Goal: Navigation & Orientation: Find specific page/section

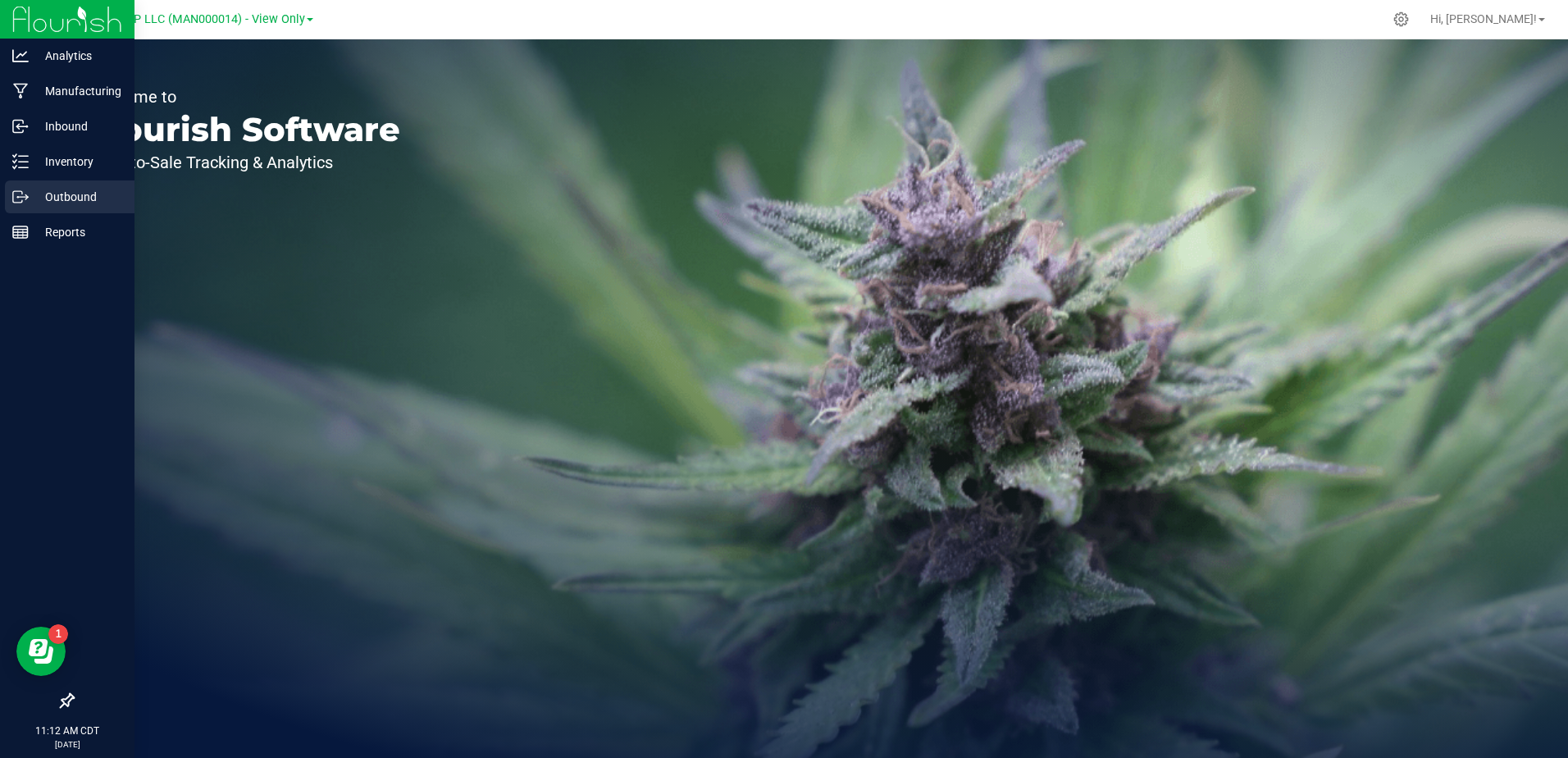
click at [81, 204] on p "Outbound" at bounding box center [78, 197] width 99 height 20
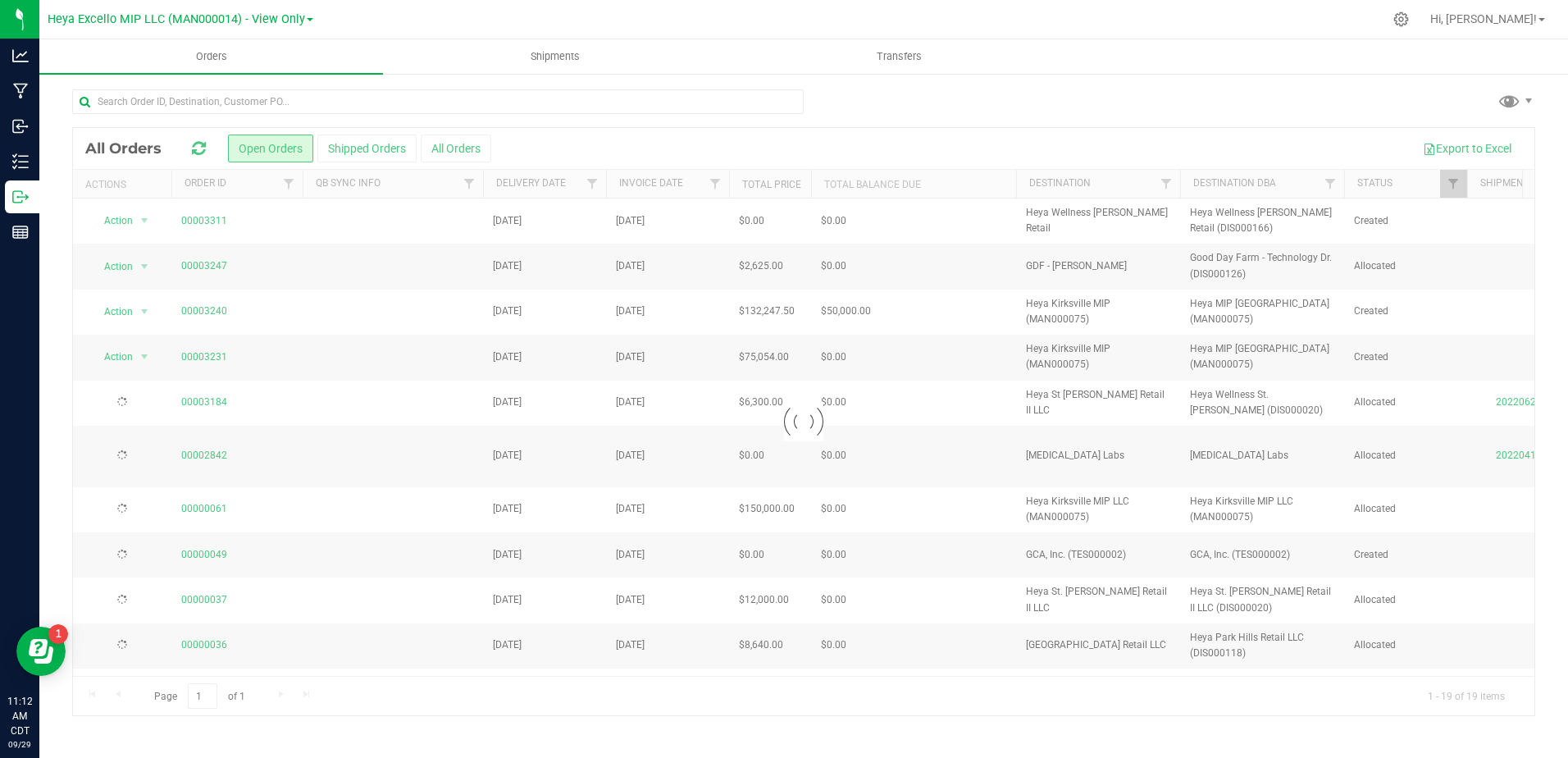
click at [303, 18] on link "Heya Excello MIP LLC (MAN000014) - View Only" at bounding box center [181, 18] width 266 height 16
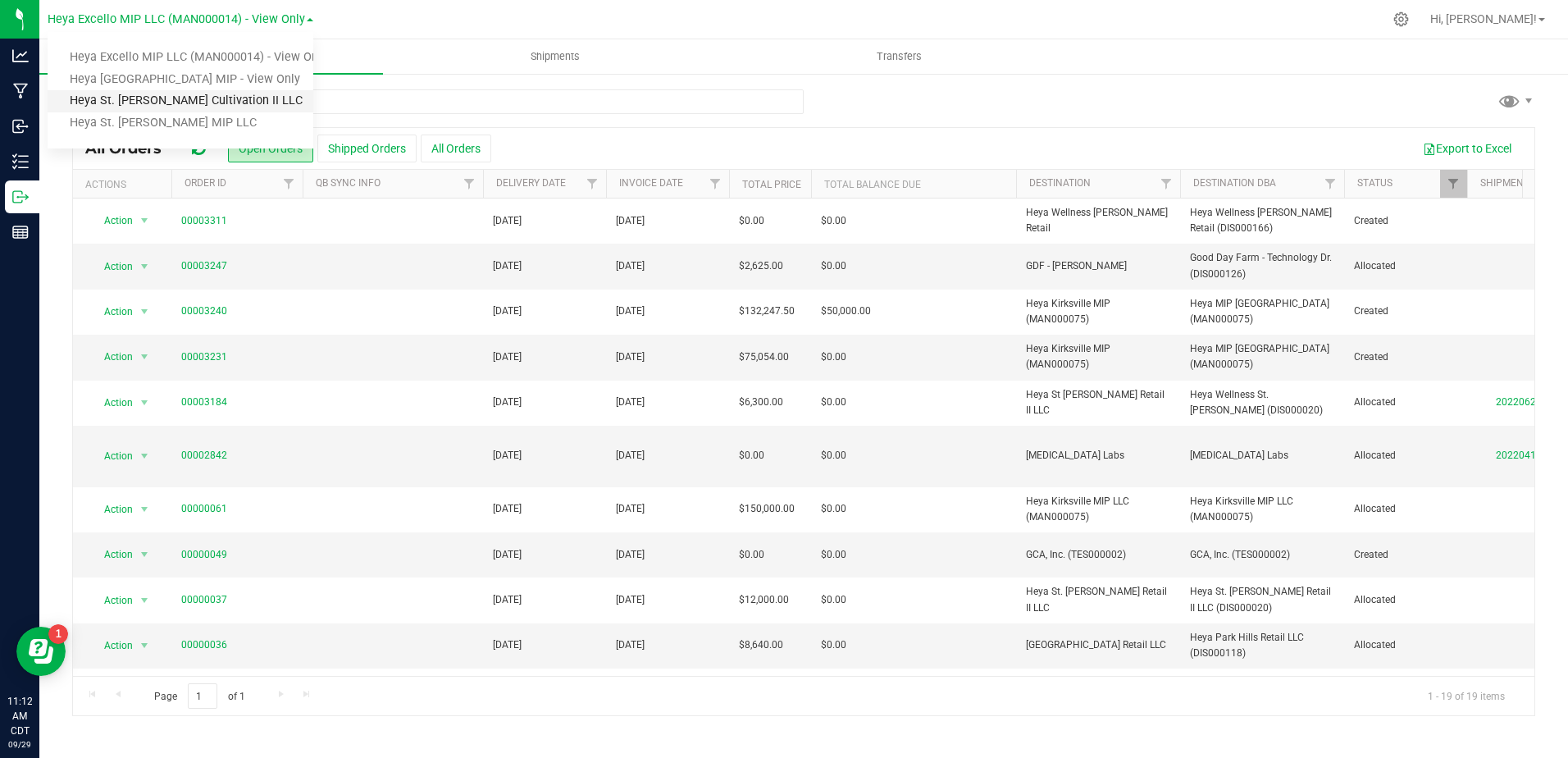
click at [221, 99] on link "Heya St. [PERSON_NAME] Cultivation II LLC" at bounding box center [181, 101] width 266 height 22
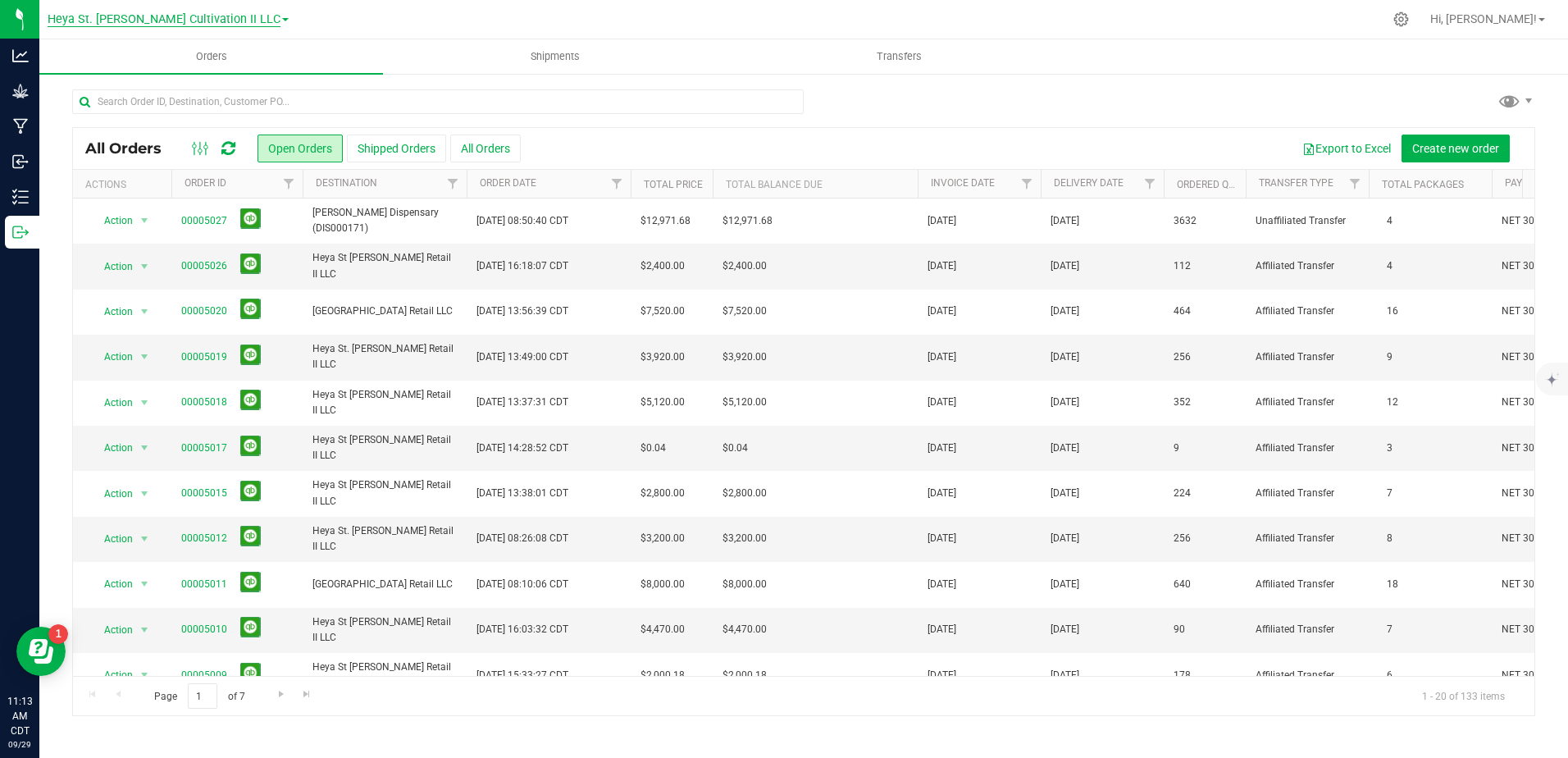
drag, startPoint x: 681, startPoint y: 21, endPoint x: 204, endPoint y: 14, distance: 477.1
click at [681, 21] on div at bounding box center [839, 19] width 1088 height 32
click at [282, 21] on span at bounding box center [286, 20] width 7 height 3
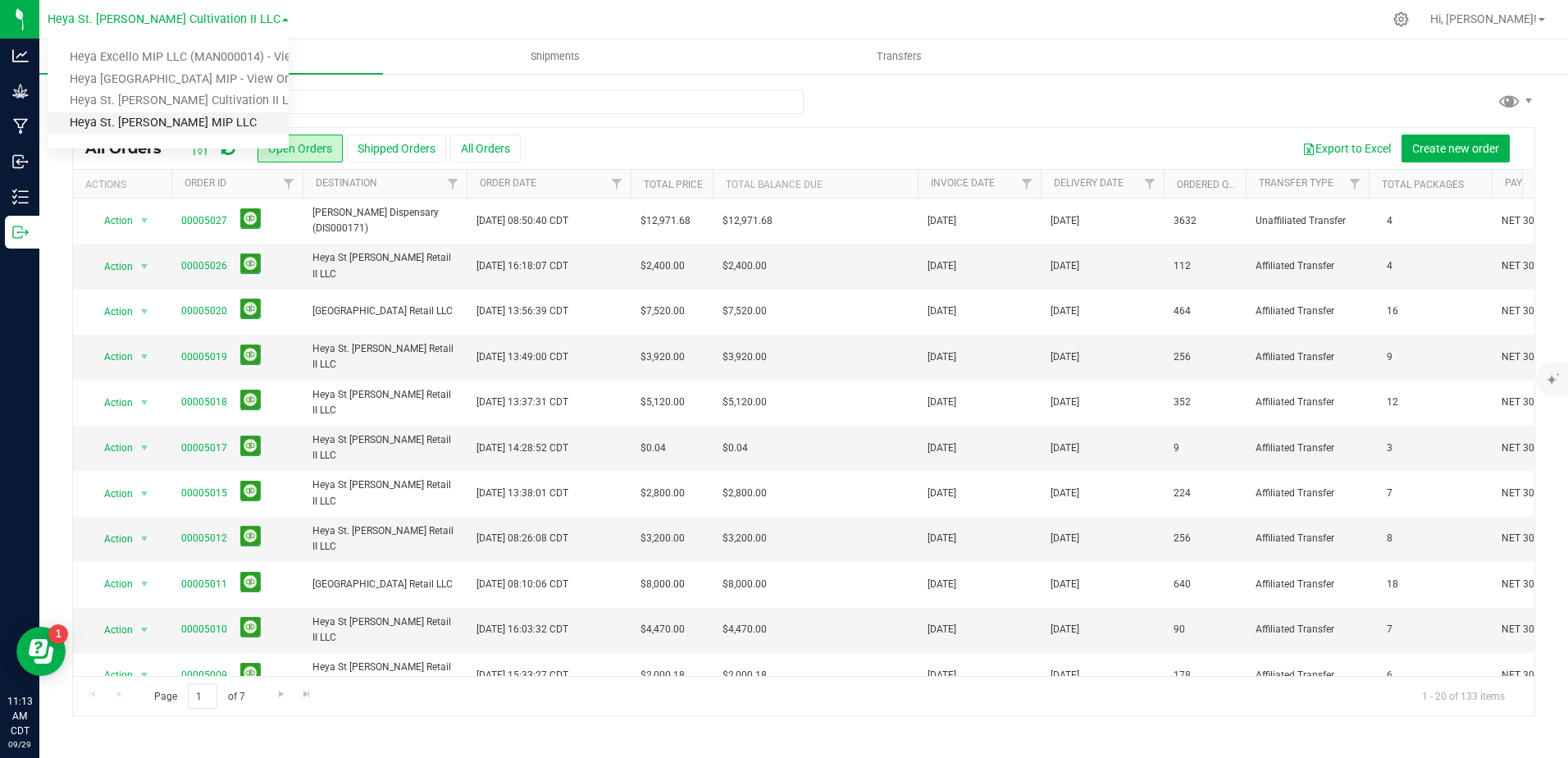
click at [227, 119] on link "Heya St. [PERSON_NAME] MIP LLC" at bounding box center [168, 123] width 241 height 22
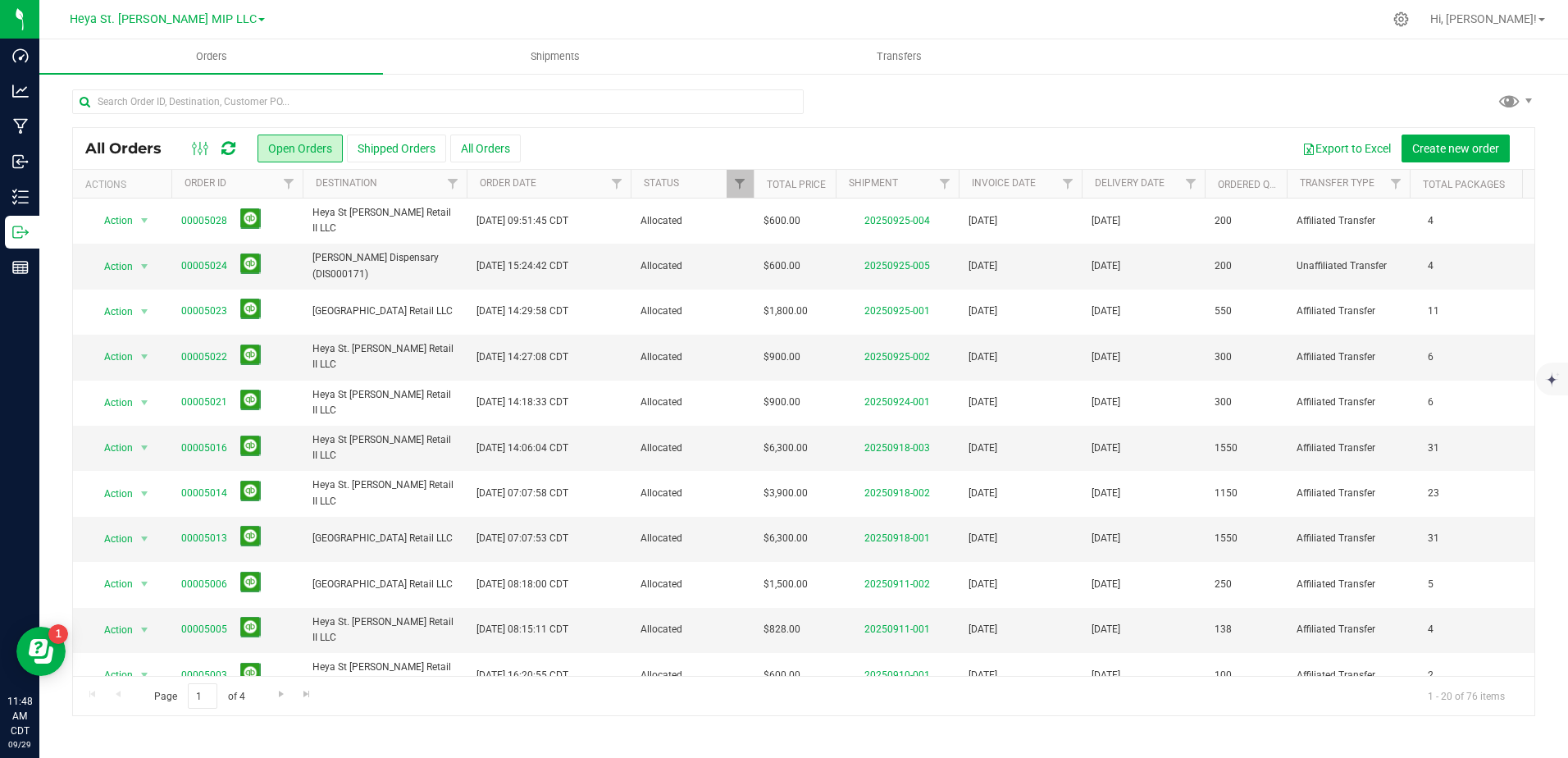
click at [326, 30] on div at bounding box center [838, 19] width 1089 height 32
click at [221, 24] on span "Heya St. [PERSON_NAME] MIP LLC" at bounding box center [163, 20] width 187 height 15
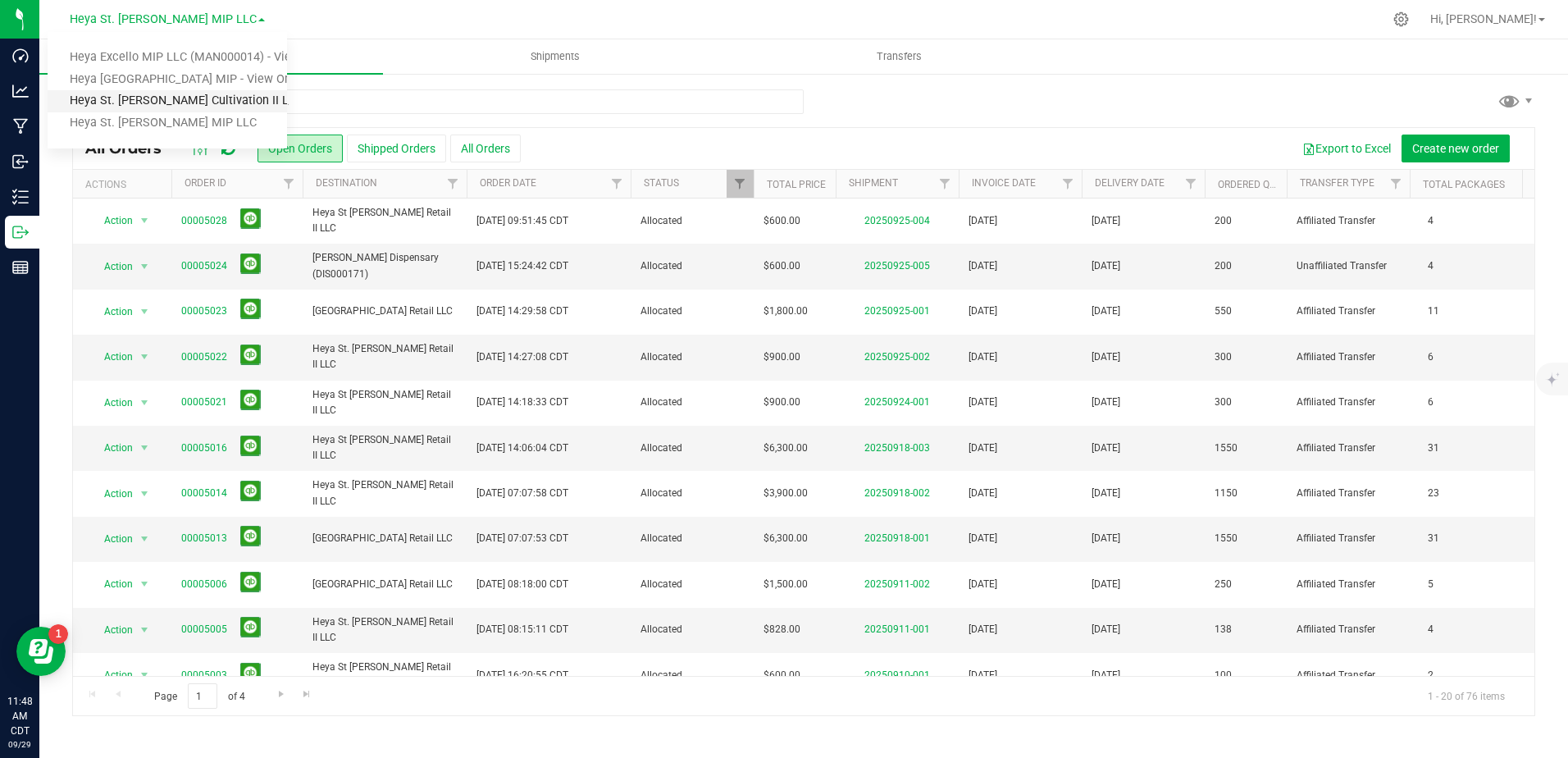
click at [207, 101] on link "Heya St. [PERSON_NAME] Cultivation II LLC" at bounding box center [167, 101] width 240 height 22
